Goal: Task Accomplishment & Management: Manage account settings

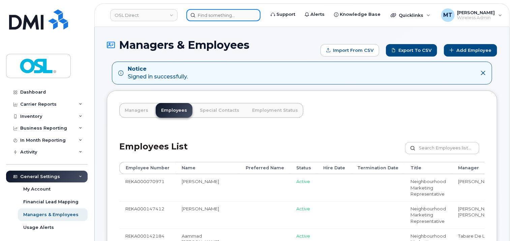
click at [216, 13] on input at bounding box center [223, 15] width 74 height 12
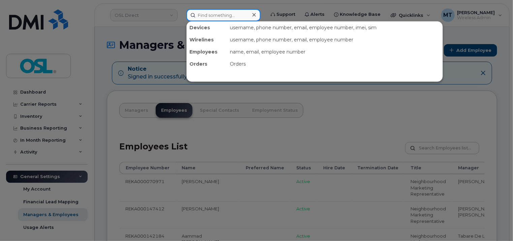
paste input "Kais.Loukil@osldirect.com"
type input "Kais.Loukil@osldirect.com"
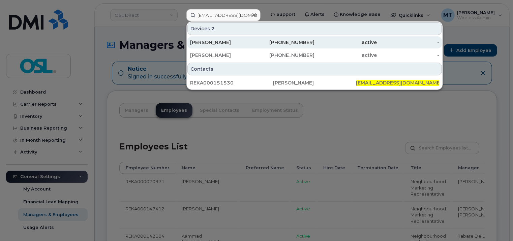
click at [227, 44] on div "[PERSON_NAME]" at bounding box center [221, 42] width 62 height 7
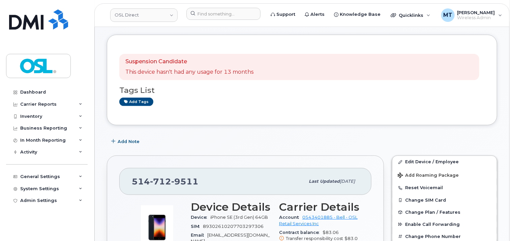
scroll to position [101, 0]
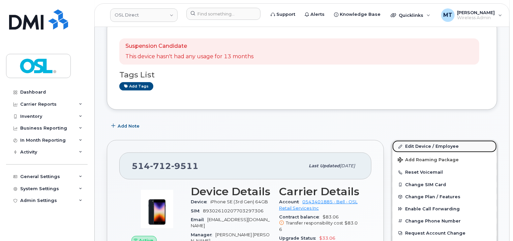
click at [424, 146] on link "Edit Device / Employee" at bounding box center [444, 147] width 105 height 12
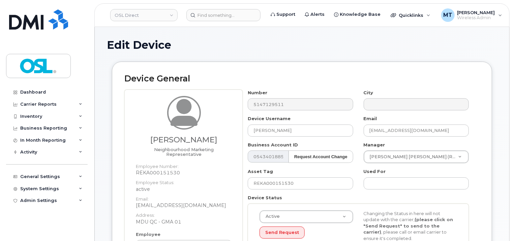
scroll to position [135, 0]
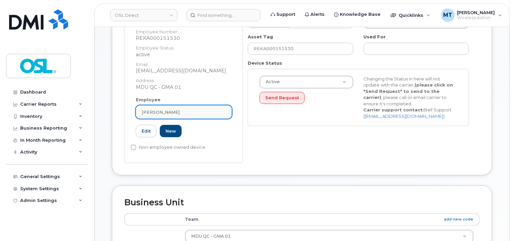
click at [210, 109] on div "[PERSON_NAME]" at bounding box center [184, 112] width 85 height 6
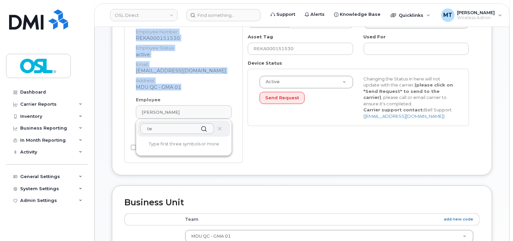
drag, startPoint x: 188, startPoint y: 80, endPoint x: 123, endPoint y: 80, distance: 64.7
click at [123, 80] on div "Device General Kais Loukil Neighbourhood Marketing Representative Employee Numb…" at bounding box center [302, 51] width 380 height 249
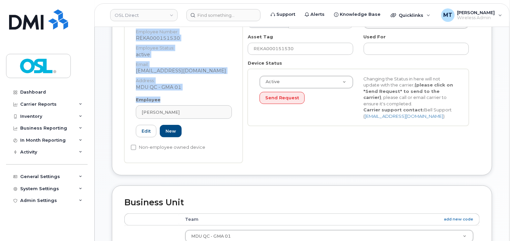
click at [124, 80] on div "Device General Kais Loukil Neighbourhood Marketing Representative Employee Numb…" at bounding box center [302, 51] width 380 height 249
drag, startPoint x: 124, startPoint y: 80, endPoint x: 194, endPoint y: 84, distance: 69.6
click at [194, 84] on dd "MDU QC - GMA 01" at bounding box center [184, 87] width 96 height 7
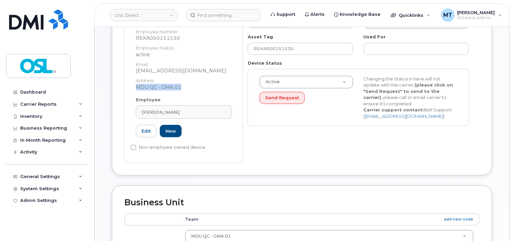
drag, startPoint x: 194, startPoint y: 81, endPoint x: 135, endPoint y: 82, distance: 59.7
click at [135, 82] on div "Kais Loukil Neighbourhood Marketing Representative Employee Number: REKA0001515…" at bounding box center [184, 29] width 106 height 136
click at [189, 109] on div "Kais Loukil" at bounding box center [184, 112] width 85 height 6
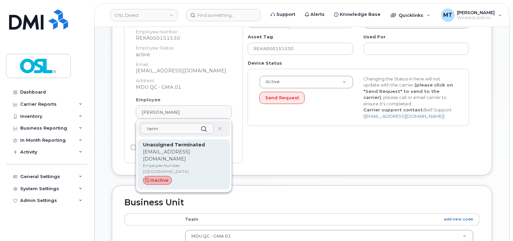
type input "term"
click at [185, 149] on p "support_2@osldirect.com" at bounding box center [184, 156] width 82 height 14
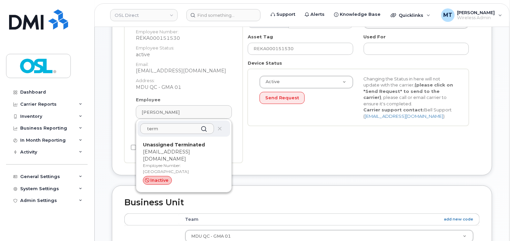
type input "UT"
type input "Unassigned Terminated"
type input "support_2@osldirect.com"
type input "4117510"
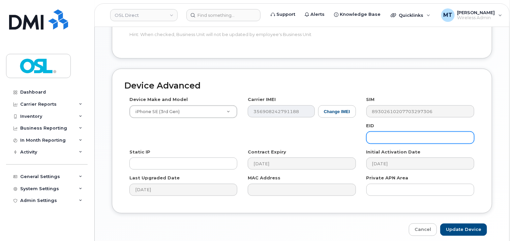
scroll to position [369, 0]
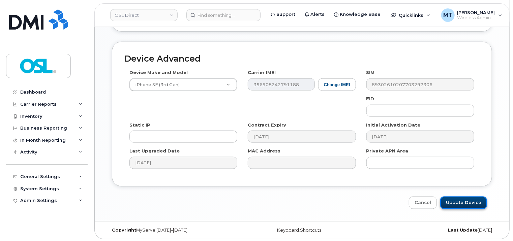
click at [464, 199] on input "Update Device" at bounding box center [463, 203] width 47 height 12
type input "Saving..."
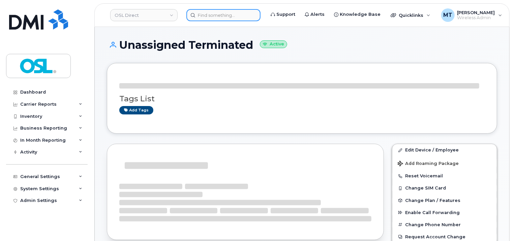
click at [226, 14] on input at bounding box center [223, 15] width 74 height 12
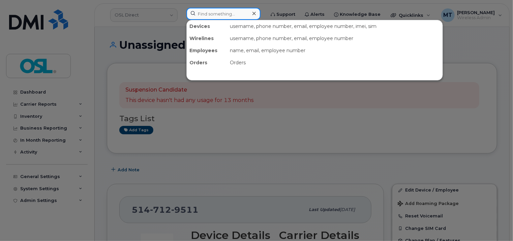
paste input "Kais.Loukil@osldirect.com"
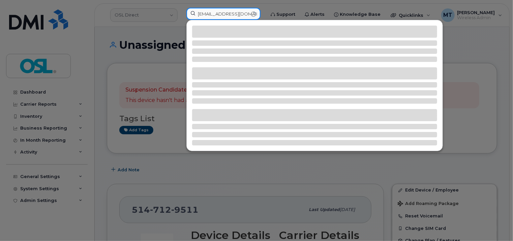
type input "Kais.Loukil@osldirect.com"
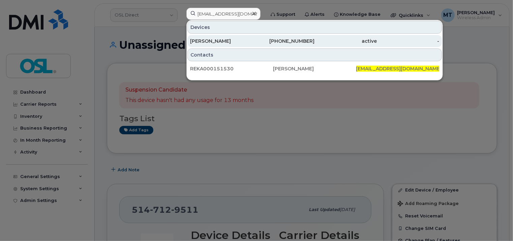
click at [230, 43] on div "[PERSON_NAME]" at bounding box center [221, 41] width 62 height 7
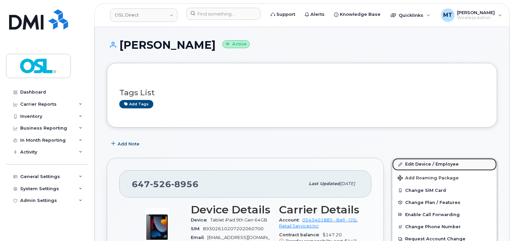
click at [425, 163] on link "Edit Device / Employee" at bounding box center [444, 164] width 105 height 12
click at [434, 163] on link "Edit Device / Employee" at bounding box center [444, 164] width 105 height 12
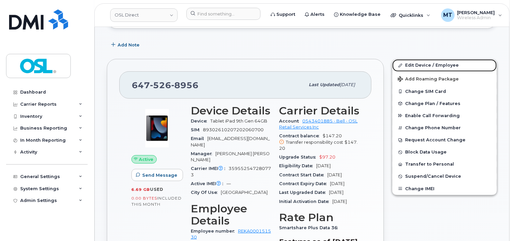
scroll to position [67, 0]
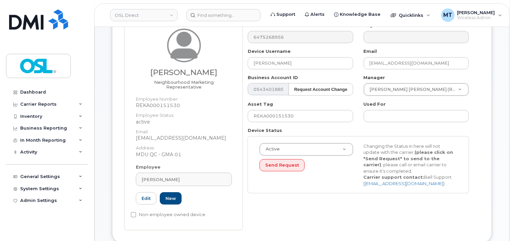
scroll to position [135, 0]
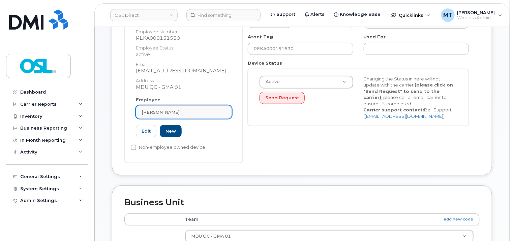
click at [178, 109] on div "Kais Loukil" at bounding box center [184, 112] width 85 height 6
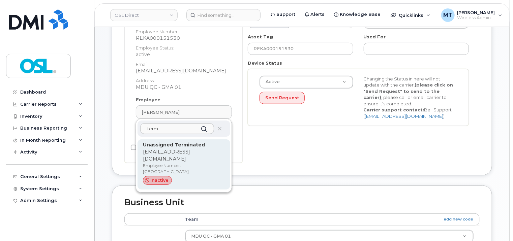
type input "term"
click at [194, 142] on p "Unassigned Terminated" at bounding box center [184, 145] width 82 height 7
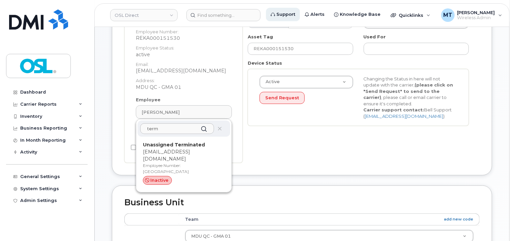
type input "Unassigned Terminated"
type input "support_2@osldirect.com"
type input "4117510"
type input "UT"
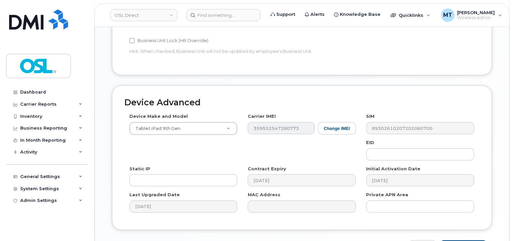
scroll to position [369, 0]
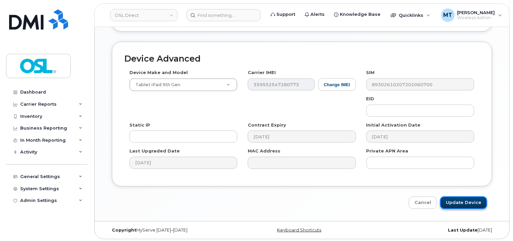
click at [470, 202] on input "Update Device" at bounding box center [463, 203] width 47 height 12
type input "Saving..."
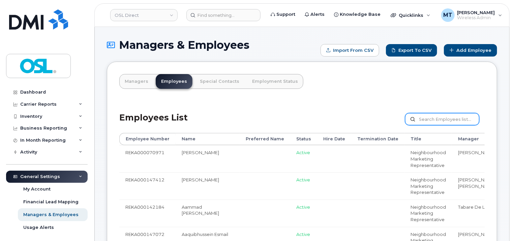
click at [444, 123] on input "text" at bounding box center [442, 119] width 74 height 12
paste input "REKA000151530"
click at [429, 119] on input "REKA000151530" at bounding box center [442, 119] width 74 height 12
type input "REKA000151530"
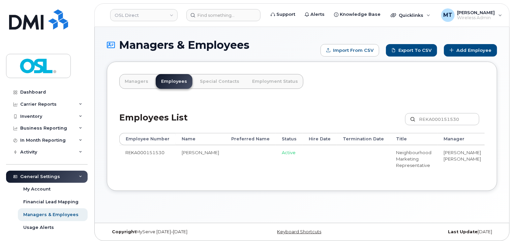
drag, startPoint x: 423, startPoint y: 180, endPoint x: 474, endPoint y: 180, distance: 51.3
click at [474, 179] on div "Employee Number Name Preferred Name Status Hire Date Termination Date Title Man…" at bounding box center [302, 156] width 366 height 46
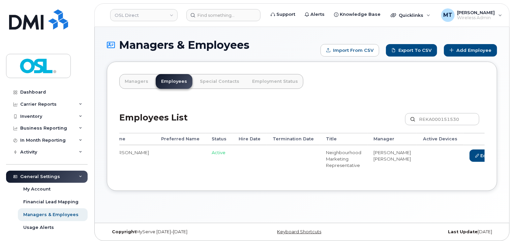
click at [498, 156] on link "Delete" at bounding box center [514, 156] width 32 height 12
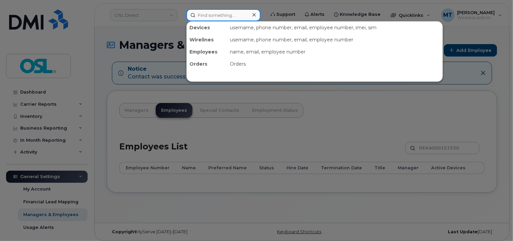
click at [241, 9] on input at bounding box center [223, 15] width 74 height 12
paste input "karim.benomar@osldirect.com"
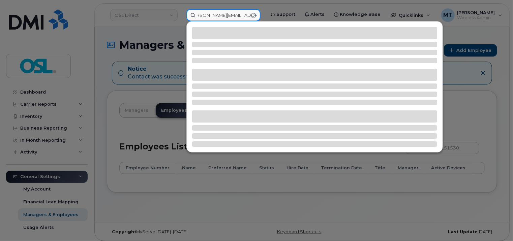
type input "karim.benomar@osldirect.com"
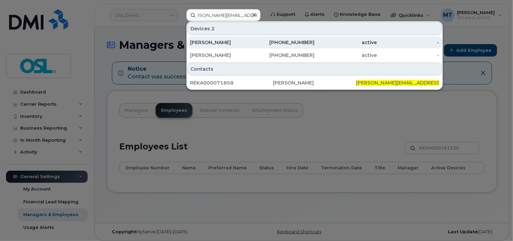
scroll to position [0, 0]
click at [219, 41] on div "[PERSON_NAME]" at bounding box center [221, 42] width 62 height 7
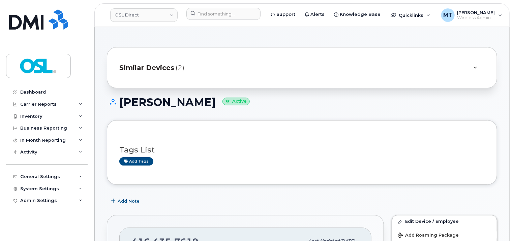
scroll to position [135, 0]
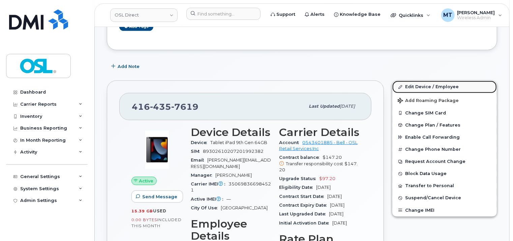
click at [438, 86] on link "Edit Device / Employee" at bounding box center [444, 87] width 105 height 12
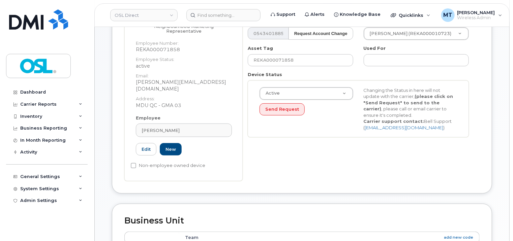
scroll to position [135, 0]
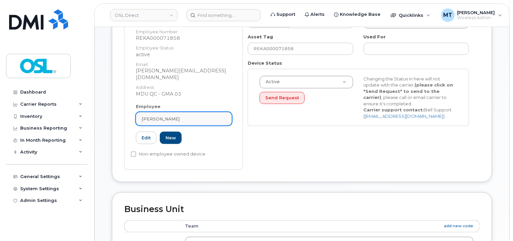
click at [212, 116] on div "[PERSON_NAME]" at bounding box center [184, 119] width 85 height 6
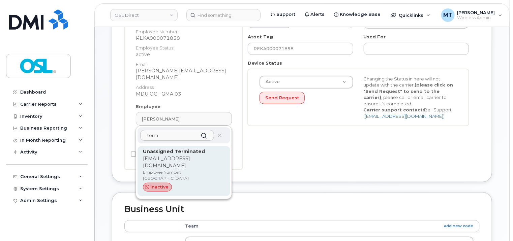
type input "term"
click at [196, 170] on p "Employee Number: UT" at bounding box center [184, 176] width 82 height 12
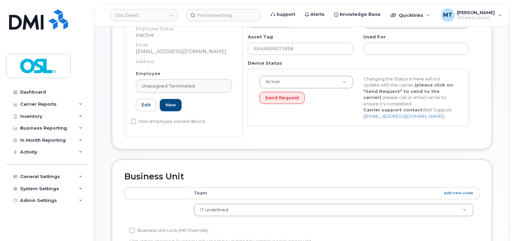
type input "UT"
type input "Unassigned Terminated"
type input "support_2@osldirect.com"
type input "4117510"
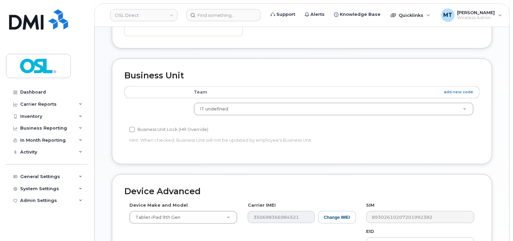
scroll to position [369, 0]
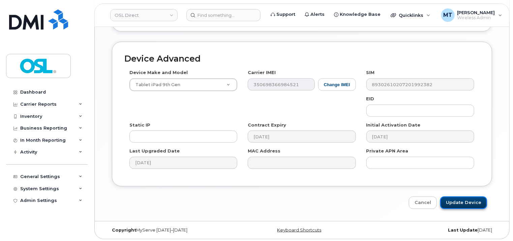
click at [472, 204] on input "Update Device" at bounding box center [463, 203] width 47 height 12
type input "Saving..."
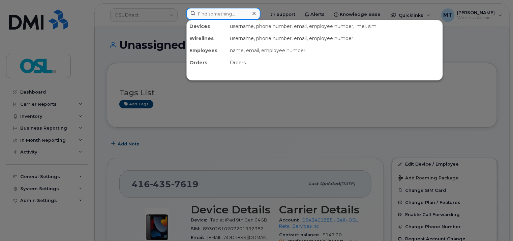
click at [227, 18] on input at bounding box center [223, 14] width 74 height 12
paste input "karim.benomar@osldirect.com"
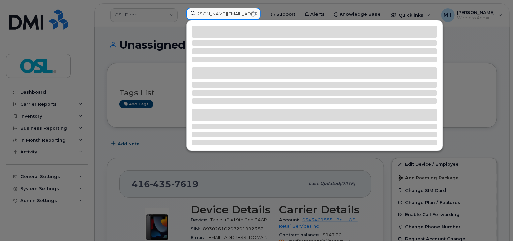
type input "karim.benomar@osldirect.com"
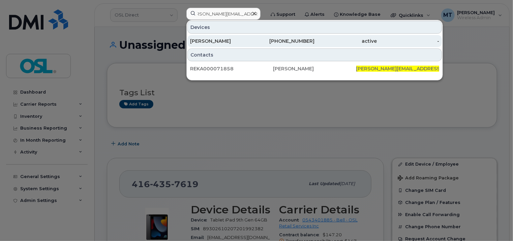
scroll to position [0, 0]
click at [235, 42] on div "Karim Benomar" at bounding box center [221, 41] width 62 height 7
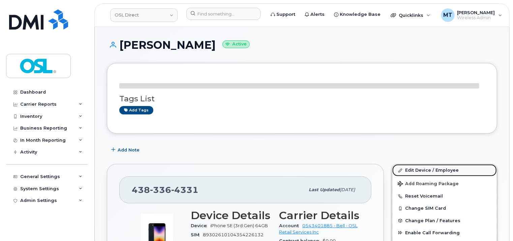
click at [423, 168] on link "Edit Device / Employee" at bounding box center [444, 171] width 105 height 12
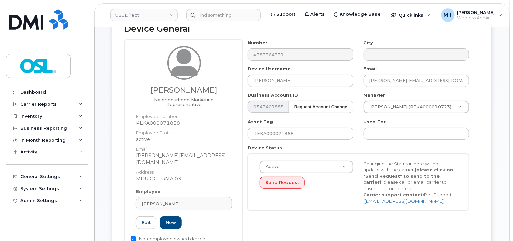
scroll to position [135, 0]
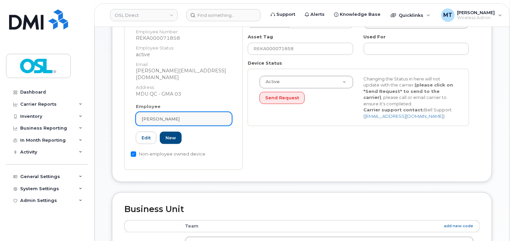
click at [194, 116] on div "Karim Benomar" at bounding box center [184, 119] width 85 height 6
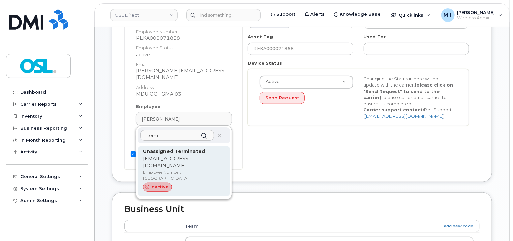
type input "term"
click at [192, 155] on p "support_2@osldirect.com" at bounding box center [184, 162] width 82 height 14
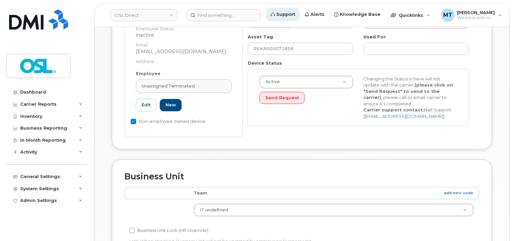
type input "UT"
type input "Unassigned Terminated"
type input "support_2@osldirect.com"
type input "4117510"
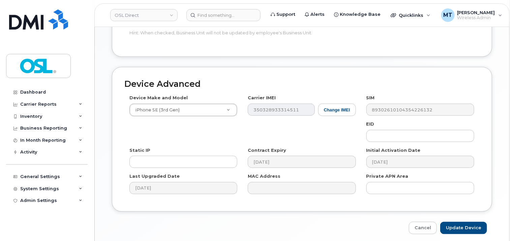
scroll to position [369, 0]
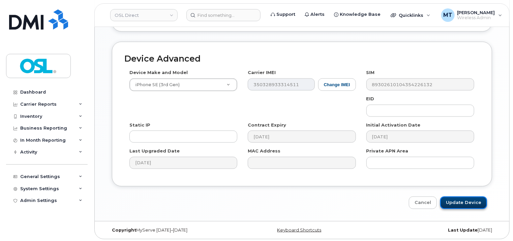
click at [476, 203] on input "Update Device" at bounding box center [463, 203] width 47 height 12
type input "Saving..."
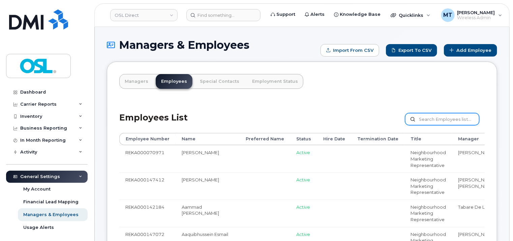
click at [433, 120] on input "text" at bounding box center [442, 119] width 74 height 12
paste input "[PERSON_NAME][EMAIL_ADDRESS][DOMAIN_NAME]"
type input "[PERSON_NAME][EMAIL_ADDRESS][DOMAIN_NAME]"
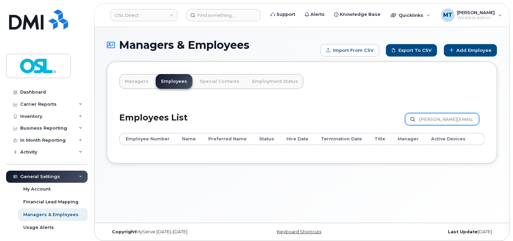
click at [457, 119] on input "[PERSON_NAME][EMAIL_ADDRESS][DOMAIN_NAME]" at bounding box center [442, 119] width 74 height 12
paste input "REKA000071858"
type input "REKA000071858"
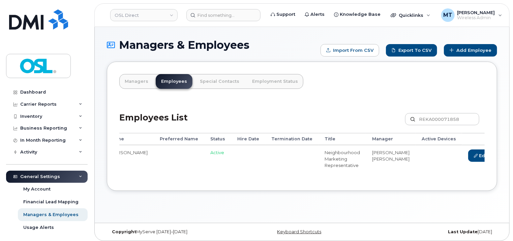
scroll to position [0, 81]
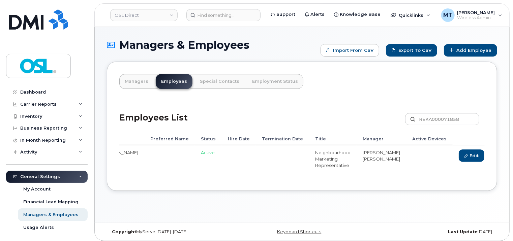
click at [487, 154] on link "Delete" at bounding box center [503, 156] width 32 height 12
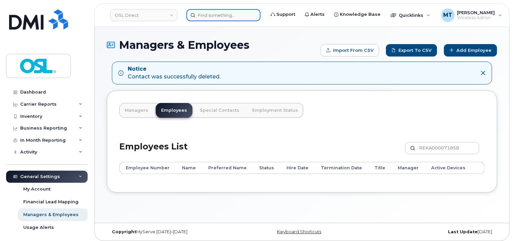
click at [243, 19] on input at bounding box center [223, 15] width 74 height 12
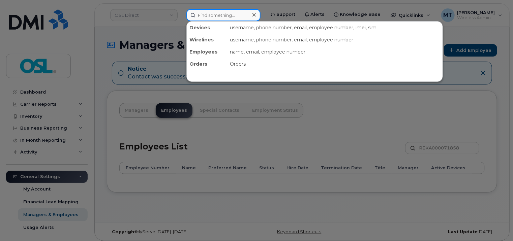
paste input "[PERSON_NAME]"
type input "[PERSON_NAME]"
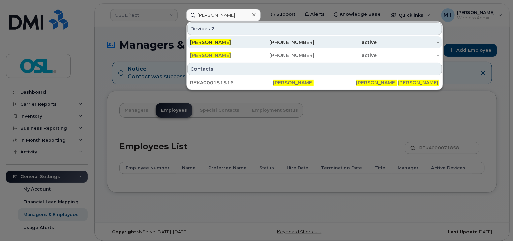
click at [241, 43] on div "[PERSON_NAME]" at bounding box center [221, 42] width 62 height 7
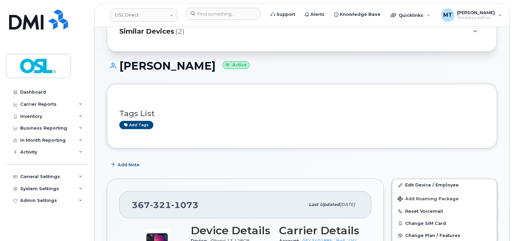
scroll to position [101, 0]
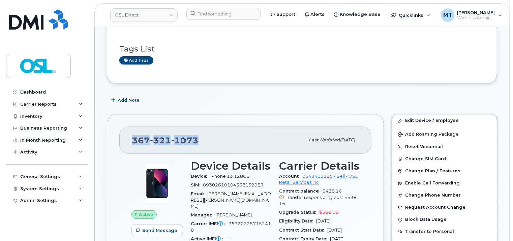
drag, startPoint x: 209, startPoint y: 137, endPoint x: 124, endPoint y: 139, distance: 85.0
click at [124, 139] on div "[PHONE_NUMBER] Last updated [DATE]" at bounding box center [245, 140] width 252 height 27
copy span "[PHONE_NUMBER]"
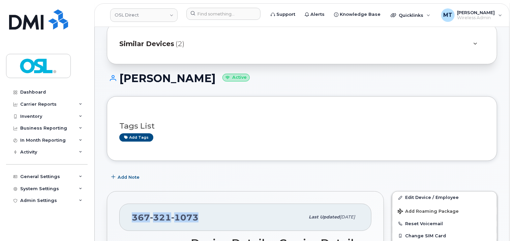
scroll to position [0, 0]
